Goal: Navigation & Orientation: Find specific page/section

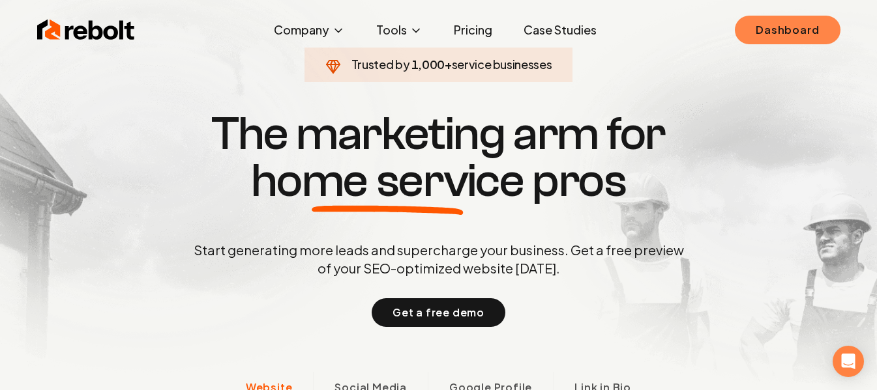
click at [767, 25] on link "Dashboard" at bounding box center [787, 30] width 105 height 29
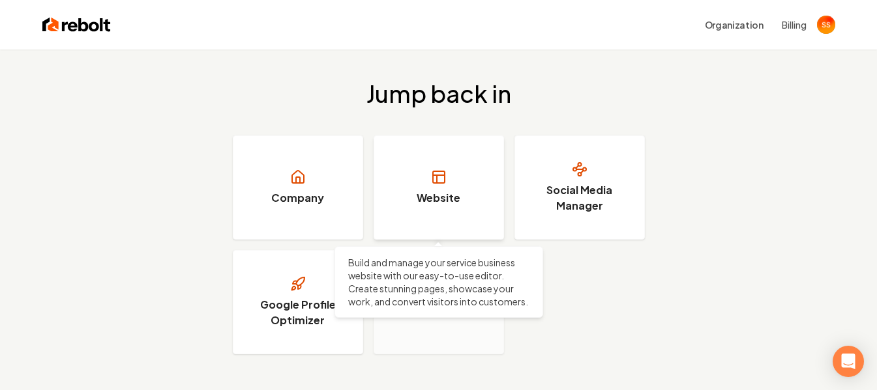
click at [429, 179] on link "Website" at bounding box center [439, 188] width 130 height 104
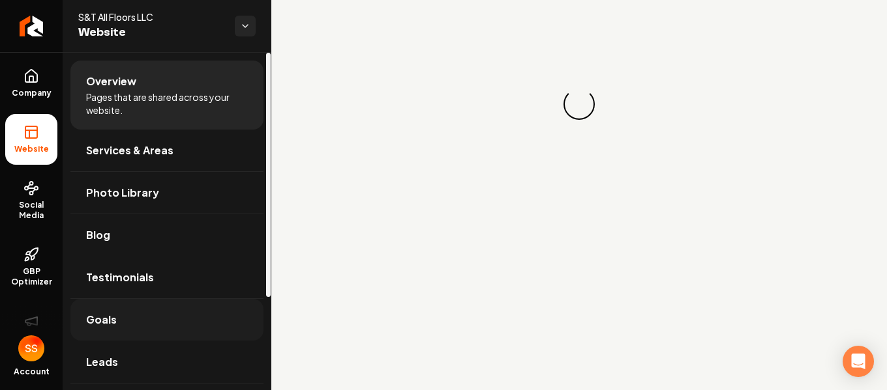
scroll to position [128, 0]
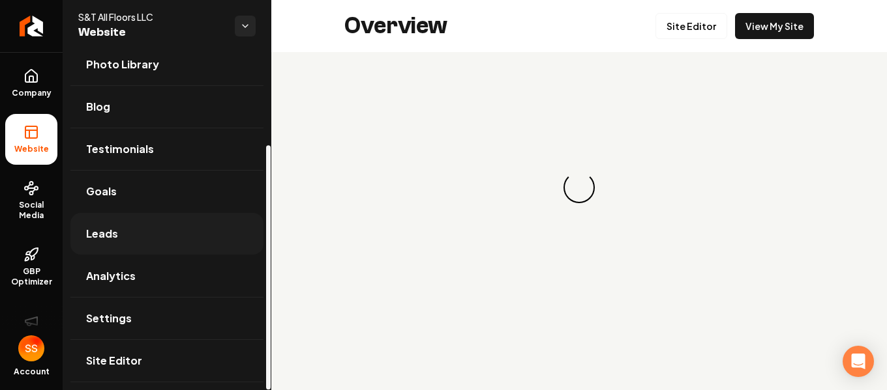
click at [115, 236] on span "Leads" at bounding box center [102, 234] width 32 height 16
